Goal: Information Seeking & Learning: Learn about a topic

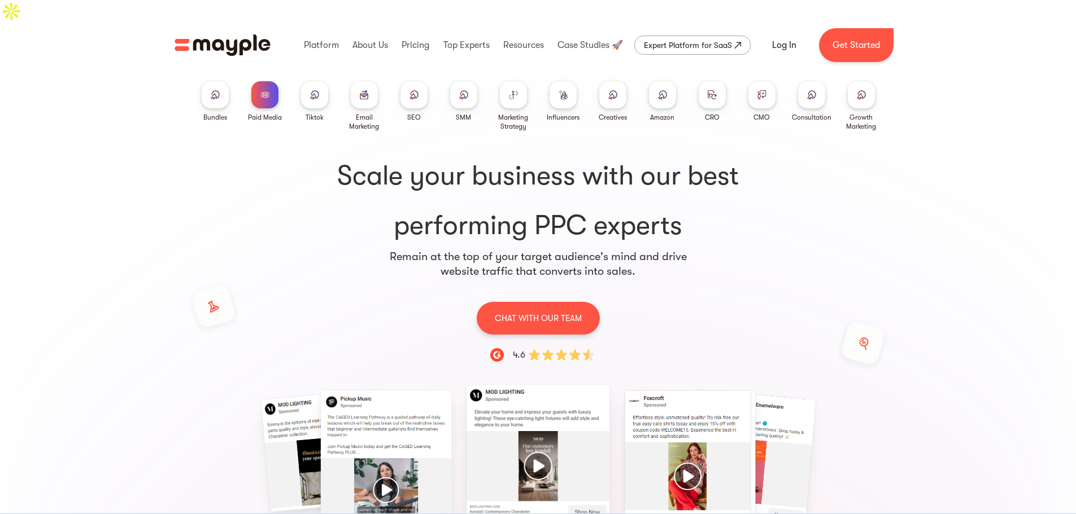
click at [320, 81] on div at bounding box center [314, 94] width 27 height 27
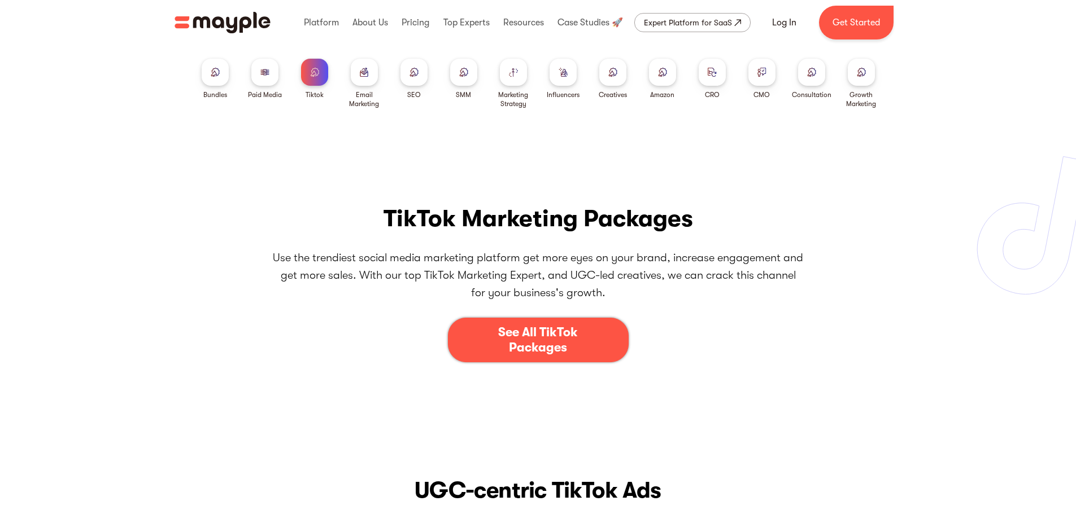
click at [419, 82] on div at bounding box center [413, 72] width 27 height 27
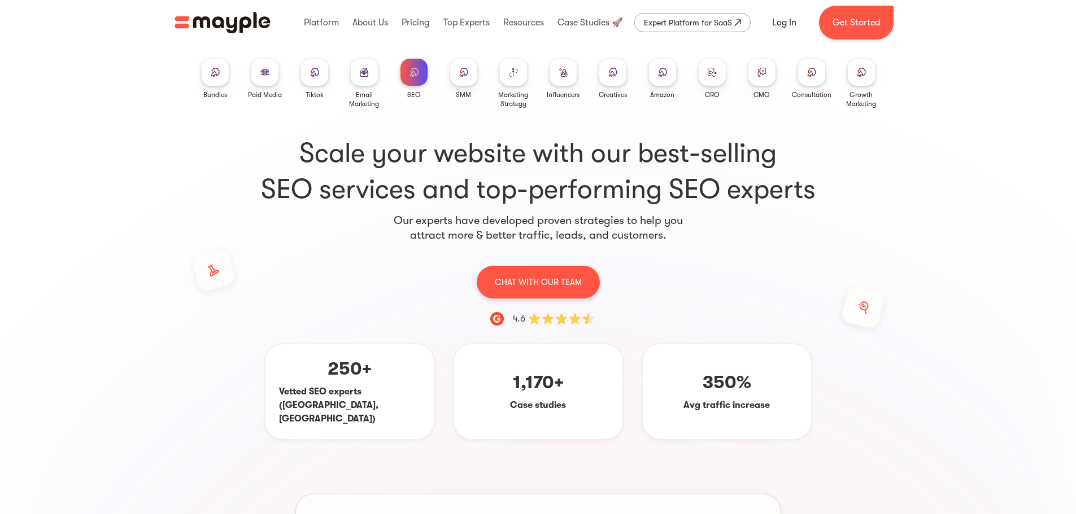
click at [455, 81] on div at bounding box center [463, 72] width 27 height 27
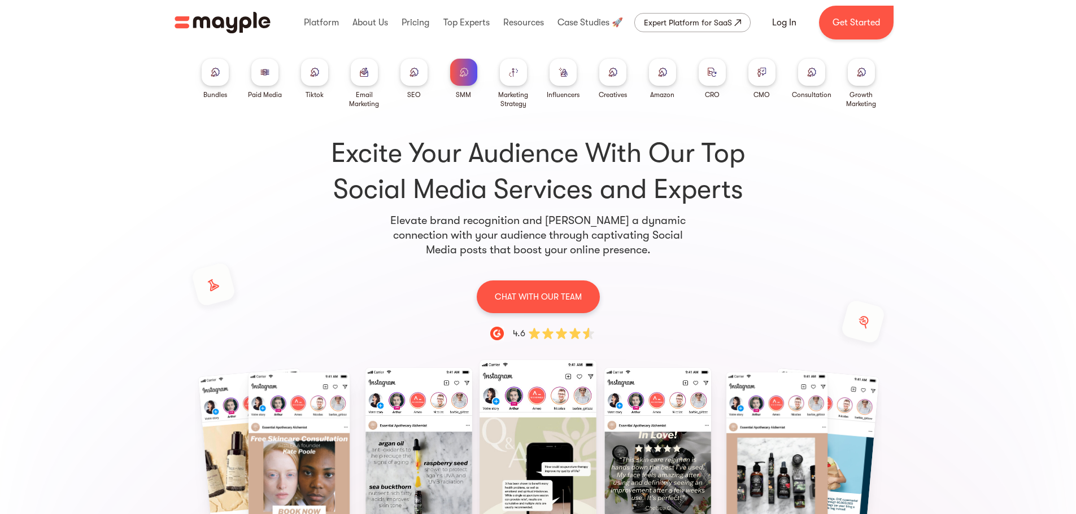
click at [521, 77] on div at bounding box center [513, 72] width 27 height 27
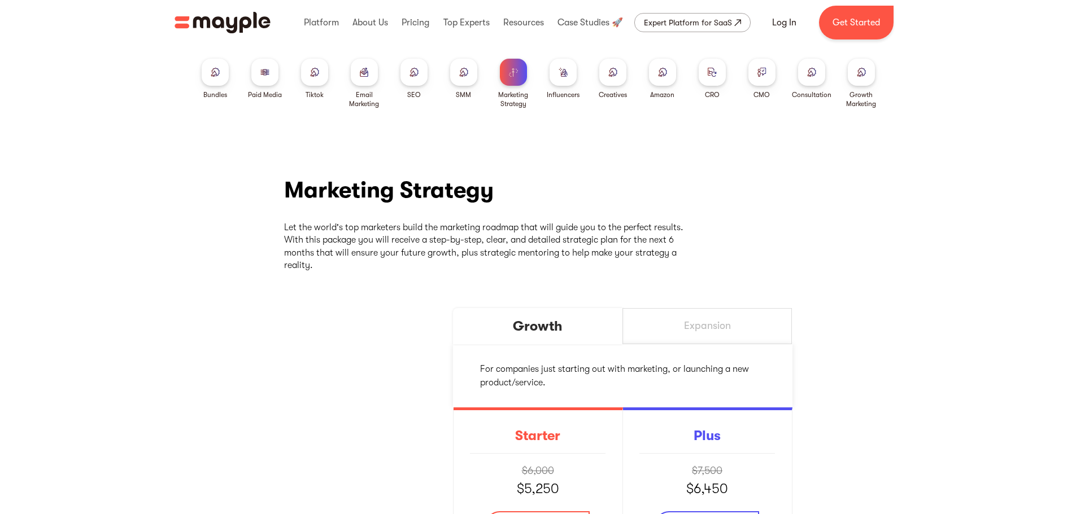
click at [566, 80] on div at bounding box center [562, 72] width 27 height 27
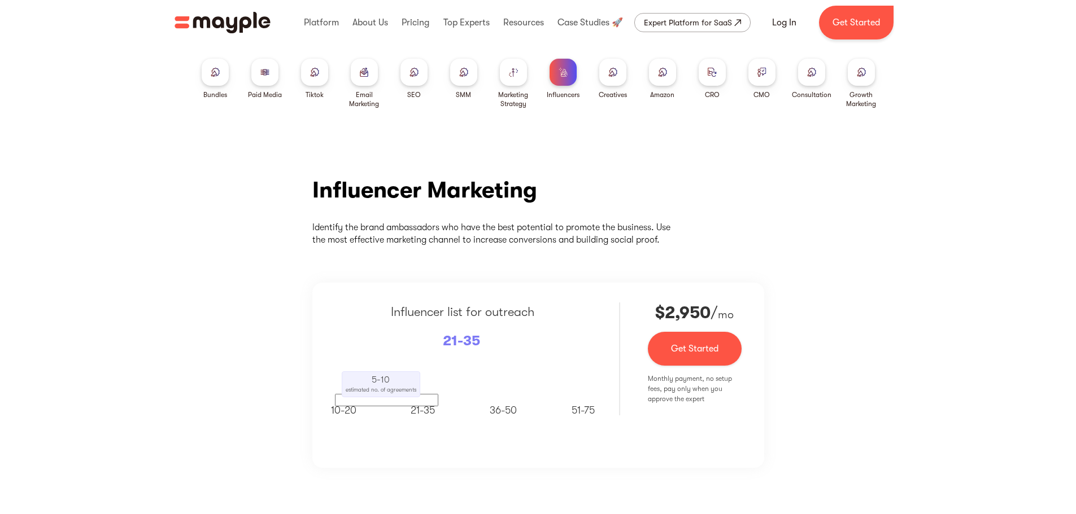
click at [627, 82] on div "Bundles Paid Media Tiktok Email Marketing SEO SMM Marketing Strategy Influencer…" at bounding box center [538, 76] width 723 height 63
click at [613, 77] on div at bounding box center [612, 72] width 27 height 27
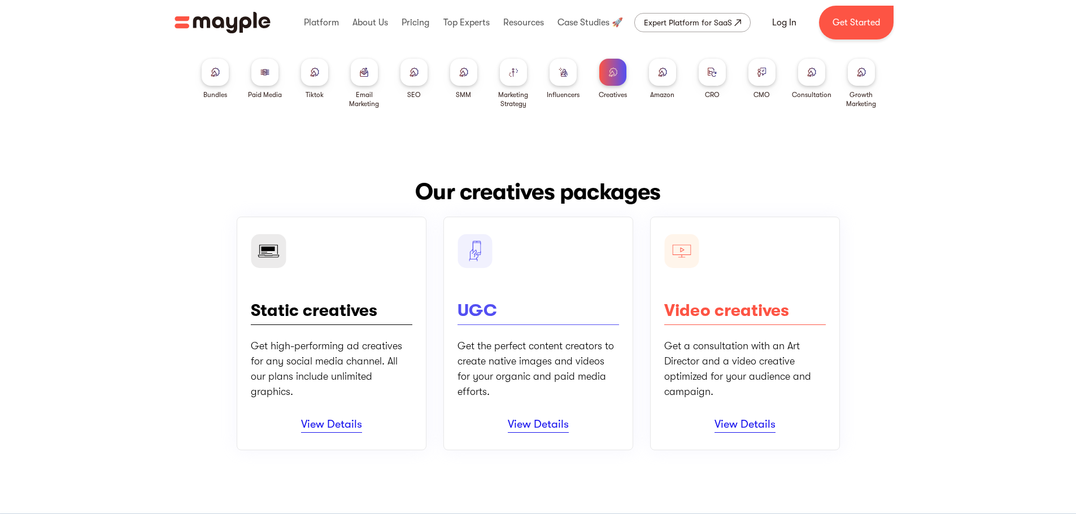
click at [659, 80] on div at bounding box center [662, 72] width 27 height 27
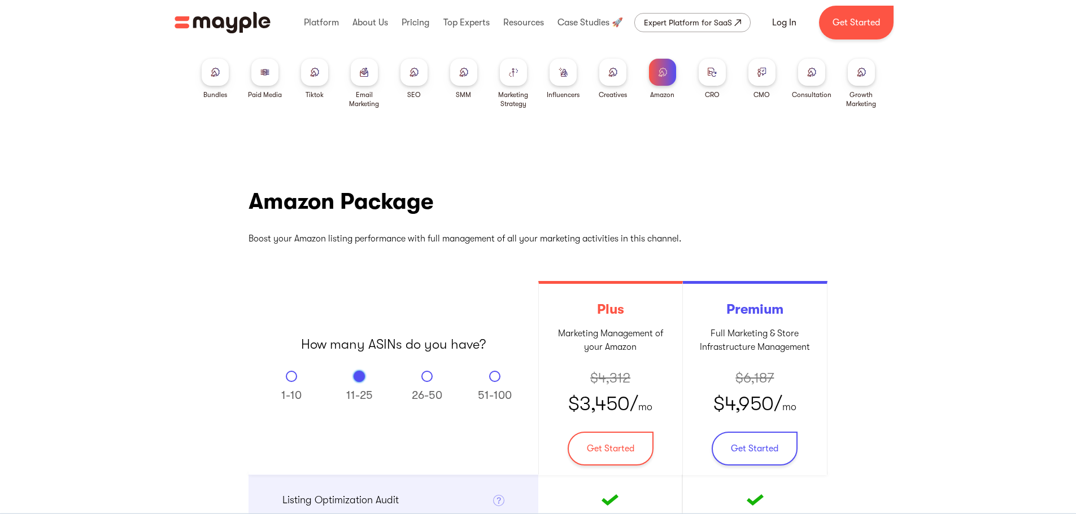
click at [257, 77] on div at bounding box center [264, 72] width 27 height 27
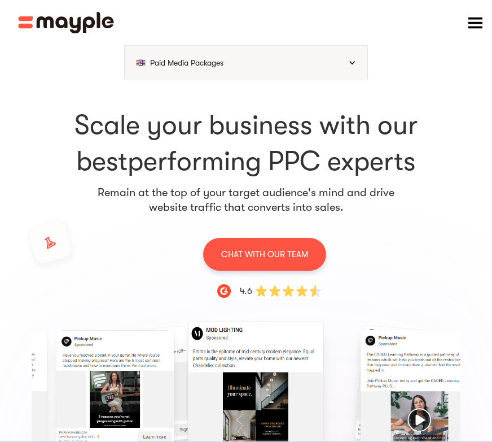
click at [321, 69] on div "Paid Media Packages" at bounding box center [246, 63] width 243 height 34
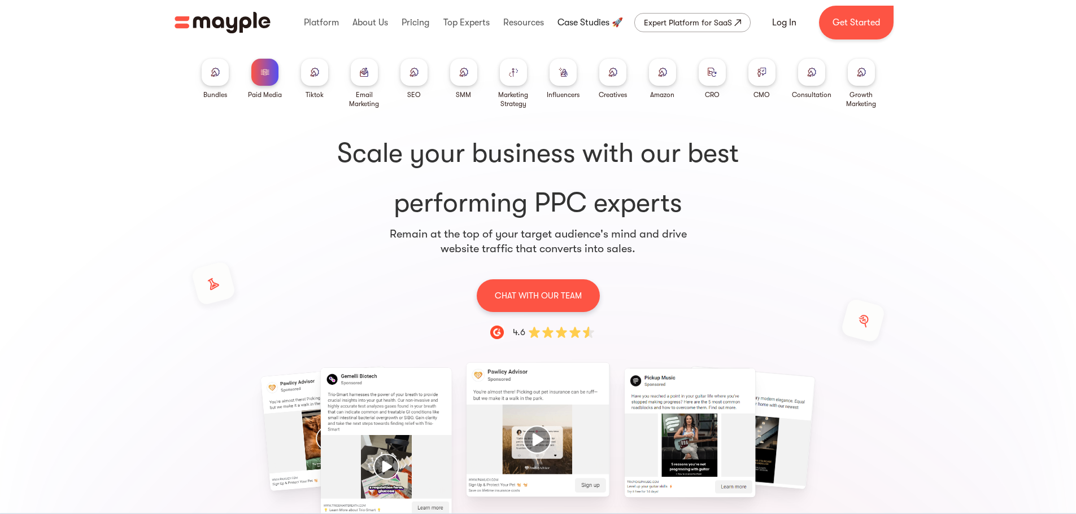
click at [599, 24] on link at bounding box center [589, 23] width 71 height 36
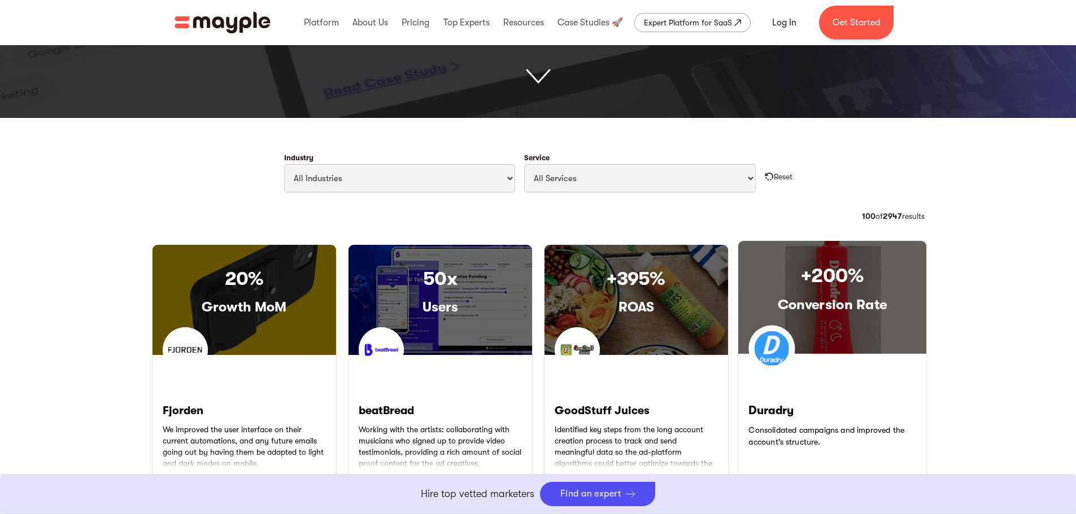
scroll to position [621, 0]
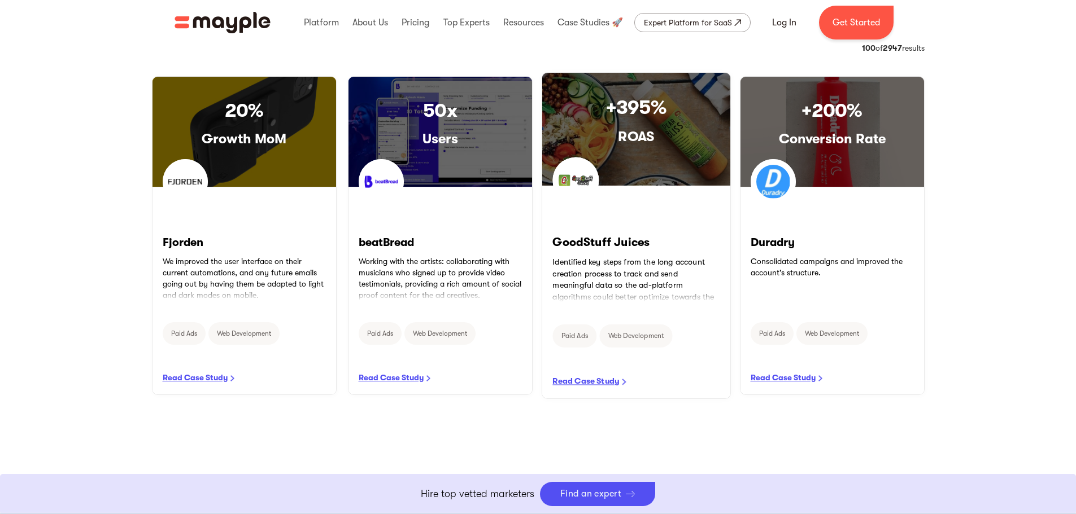
click at [654, 171] on div "+395% ROAS" at bounding box center [635, 129] width 188 height 113
click at [608, 381] on link "READ CASE STUDY" at bounding box center [635, 292] width 188 height 212
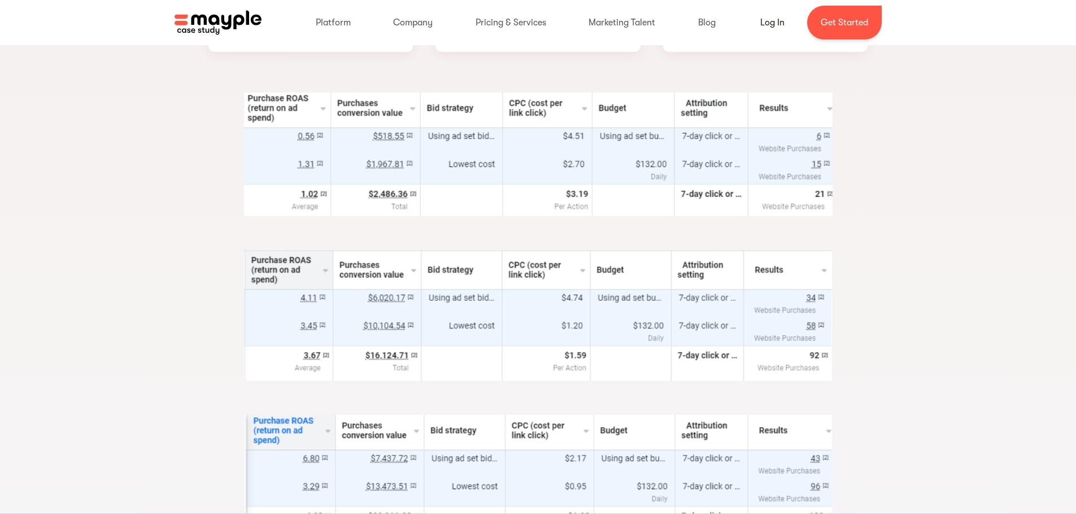
scroll to position [1680, 0]
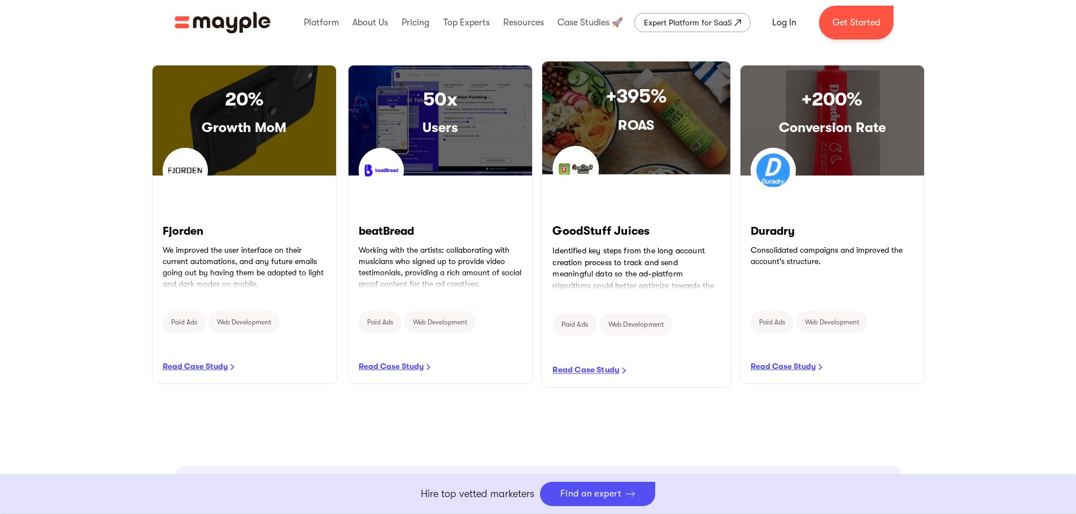
scroll to position [467, 0]
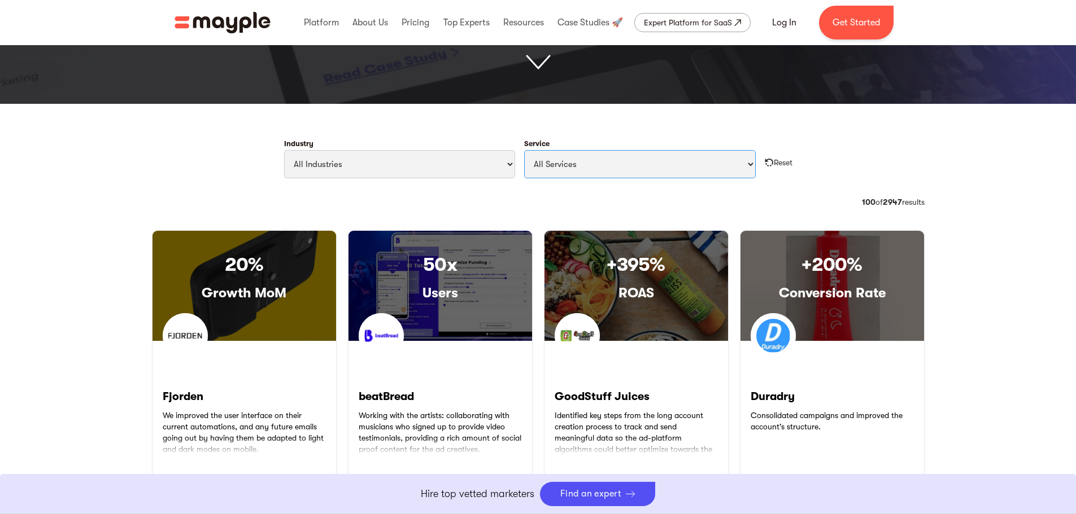
click at [623, 165] on select "All Services Paid Ads Email Marketing SEO CRO Social Media Management Marketing…" at bounding box center [639, 164] width 231 height 28
click at [524, 150] on select "All Services Paid Ads Email Marketing SEO CRO Social Media Management Marketing…" at bounding box center [639, 164] width 231 height 28
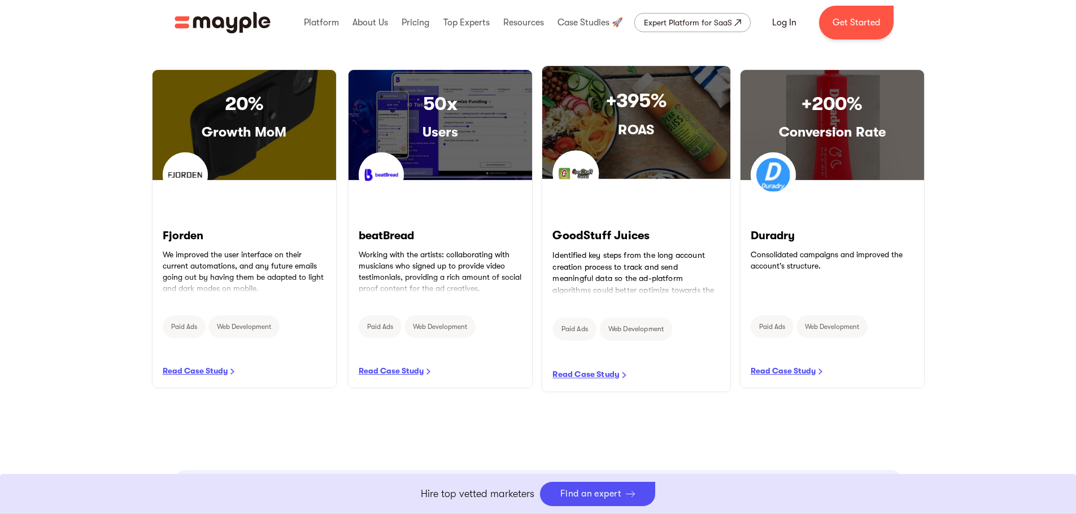
scroll to position [523, 0]
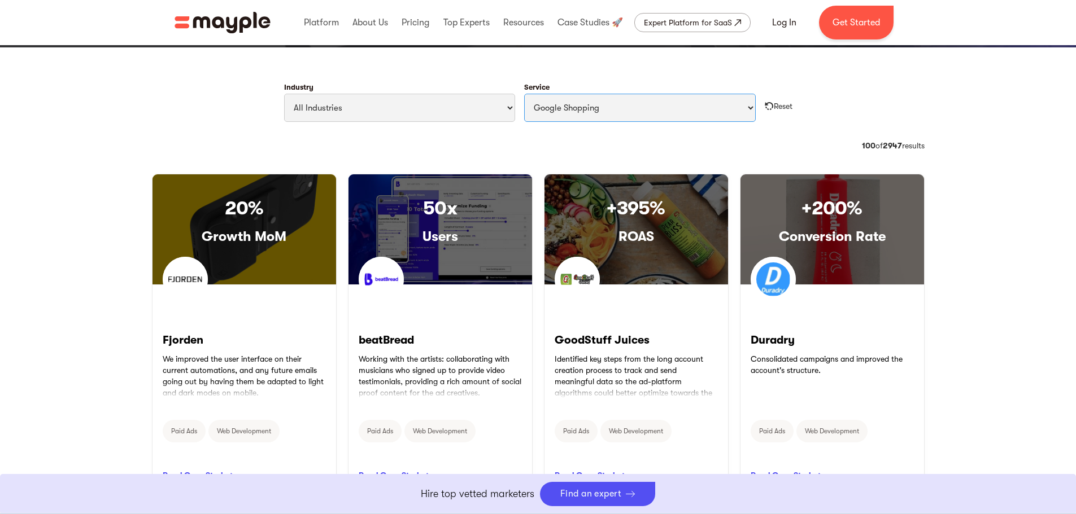
click at [622, 107] on select "All Services Paid Ads Email Marketing SEO CRO Social Media Management Marketing…" at bounding box center [639, 108] width 231 height 28
select select "Paid Ads"
click at [524, 94] on select "All Services Paid Ads Email Marketing SEO CRO Social Media Management Marketing…" at bounding box center [639, 108] width 231 height 28
click at [768, 108] on img "Filter Cases Form" at bounding box center [768, 106] width 9 height 9
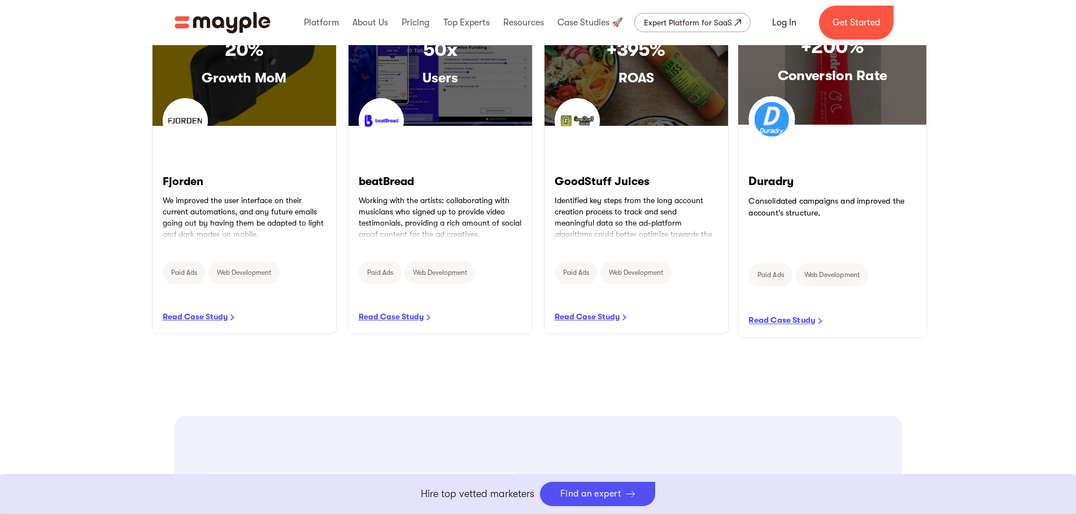
scroll to position [693, 0]
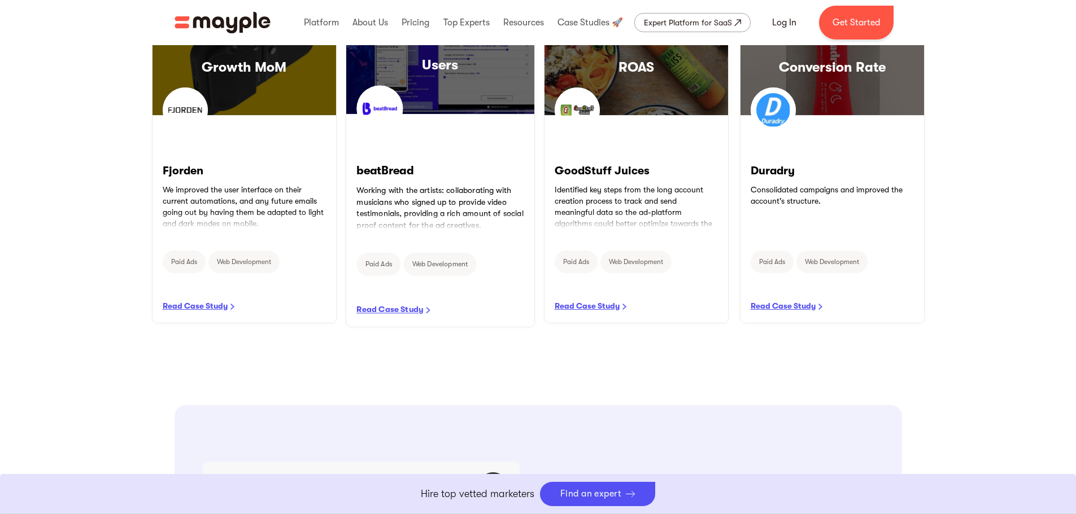
click at [390, 193] on link "READ CASE STUDY" at bounding box center [440, 221] width 188 height 212
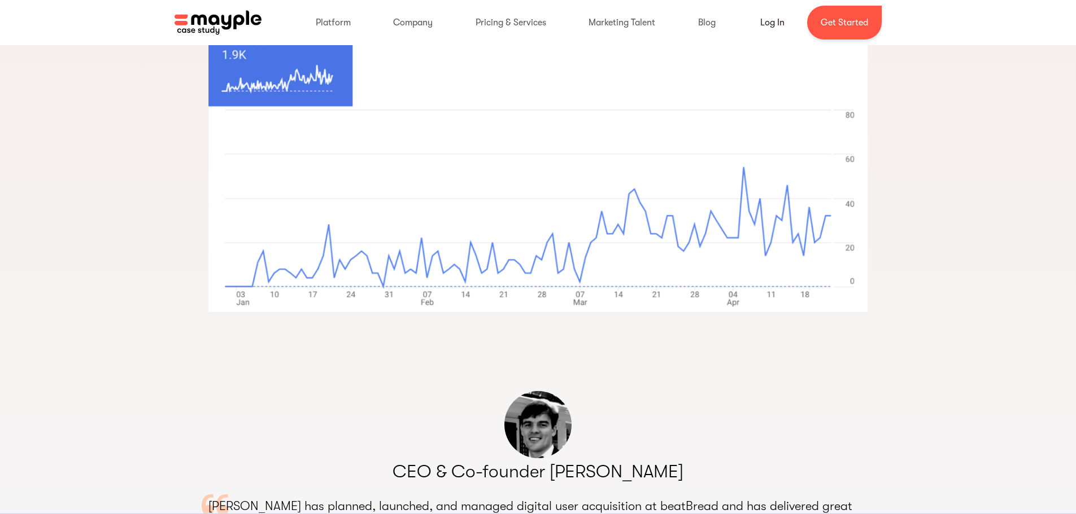
scroll to position [1531, 0]
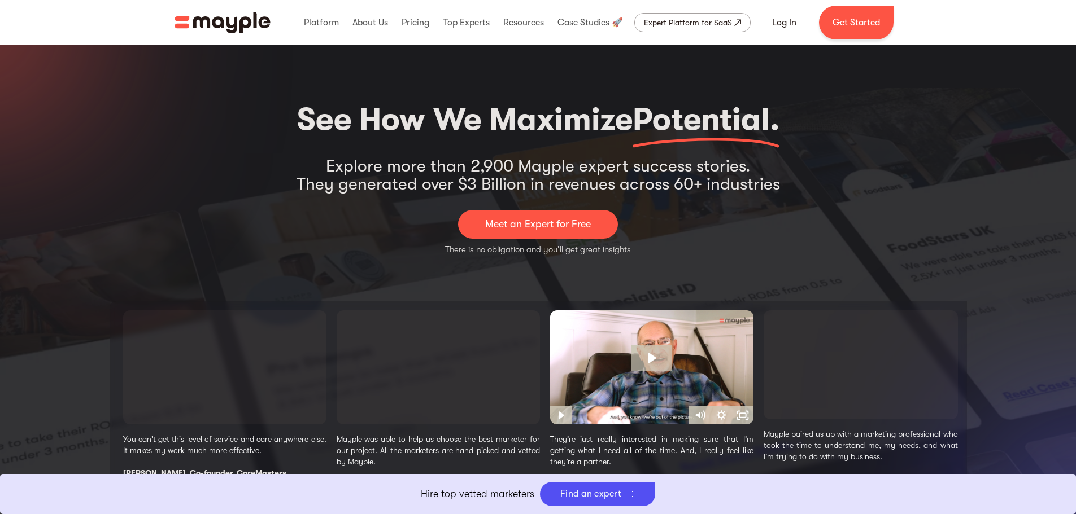
select select "Paid Ads"
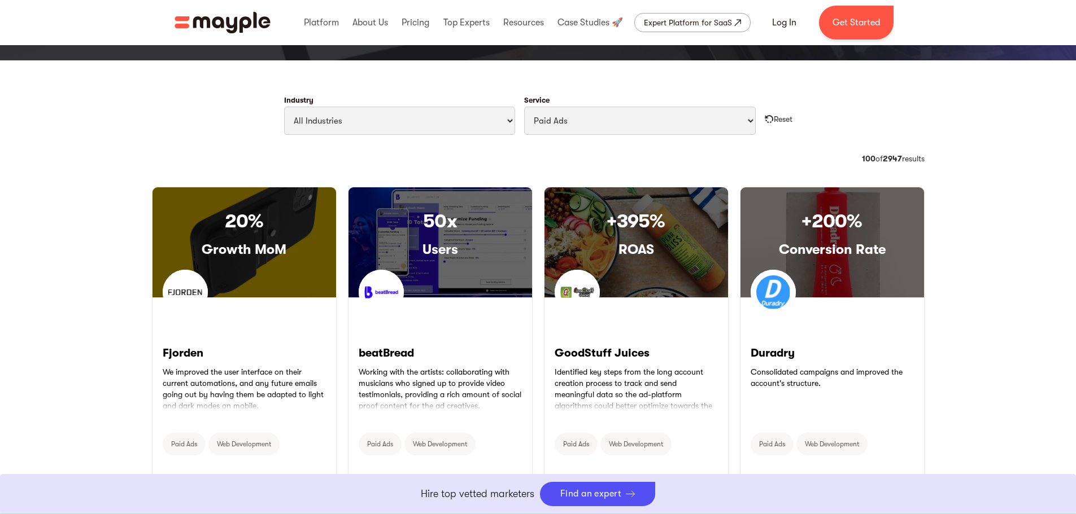
scroll to position [467, 0]
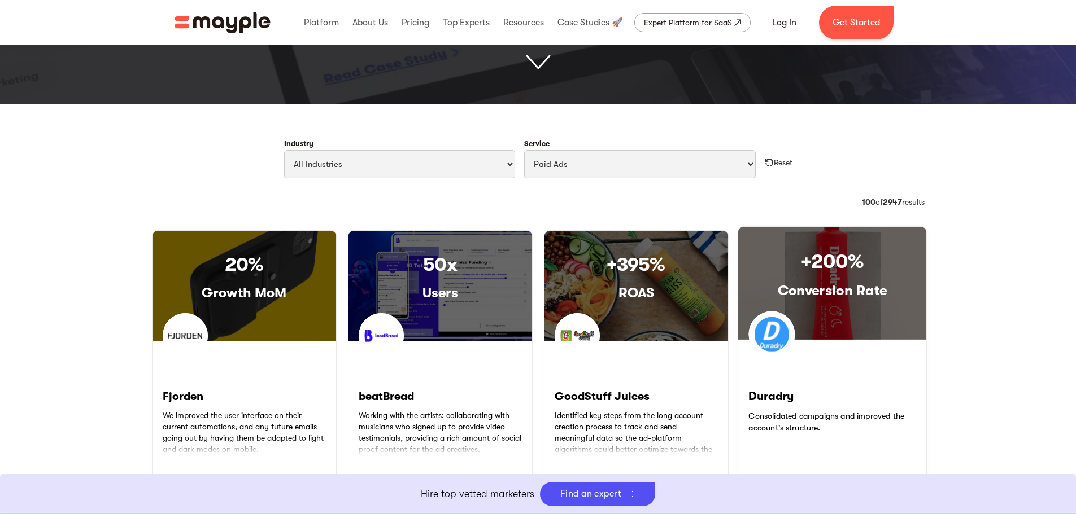
click at [880, 331] on div "+200% Conversion Rate" at bounding box center [831, 283] width 188 height 113
click at [876, 328] on div "+200% Conversion Rate" at bounding box center [831, 283] width 188 height 113
click at [860, 308] on div "+200% Conversion Rate" at bounding box center [831, 283] width 188 height 113
click at [859, 307] on div "+200% Conversion Rate" at bounding box center [831, 283] width 188 height 113
click at [805, 342] on div at bounding box center [831, 343] width 171 height 6
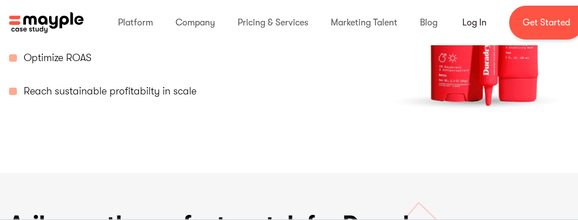
scroll to position [775, 0]
